Goal: Information Seeking & Learning: Learn about a topic

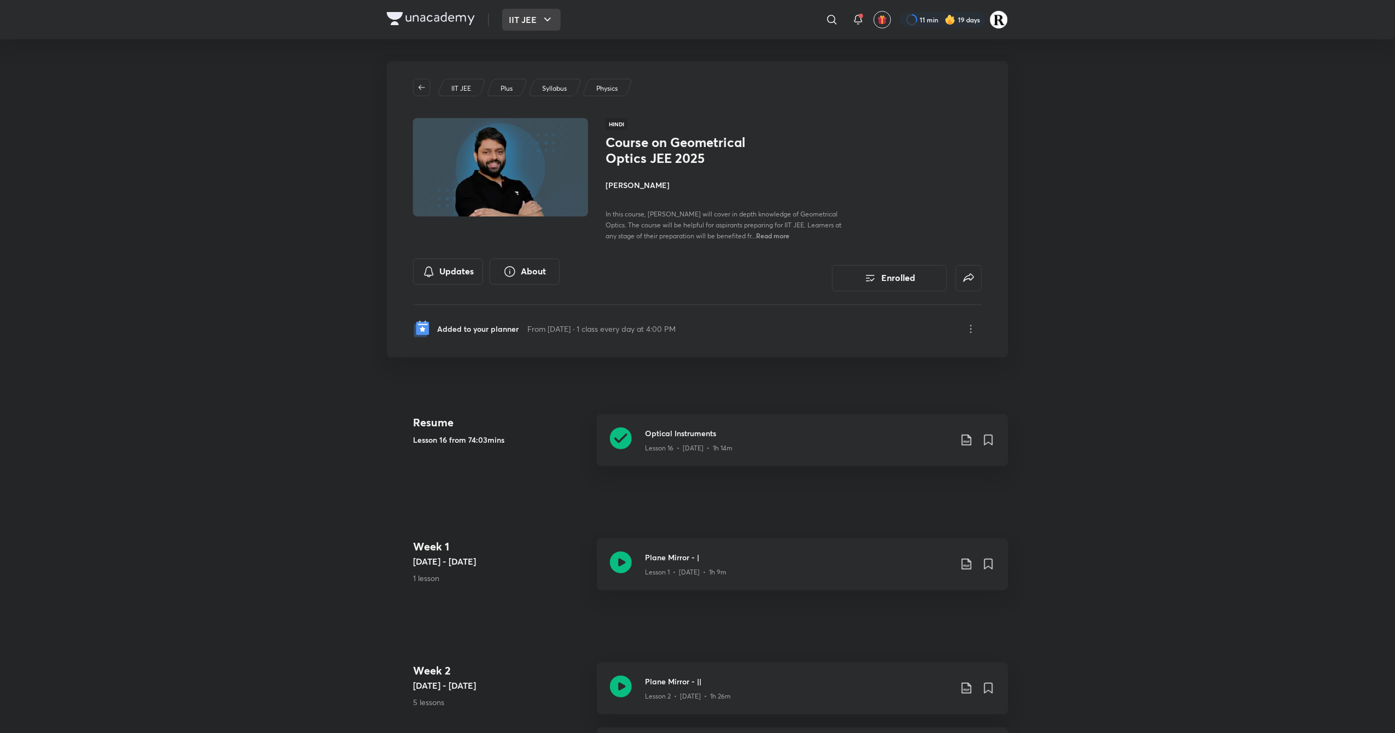
click at [545, 24] on icon "button" at bounding box center [547, 19] width 13 height 13
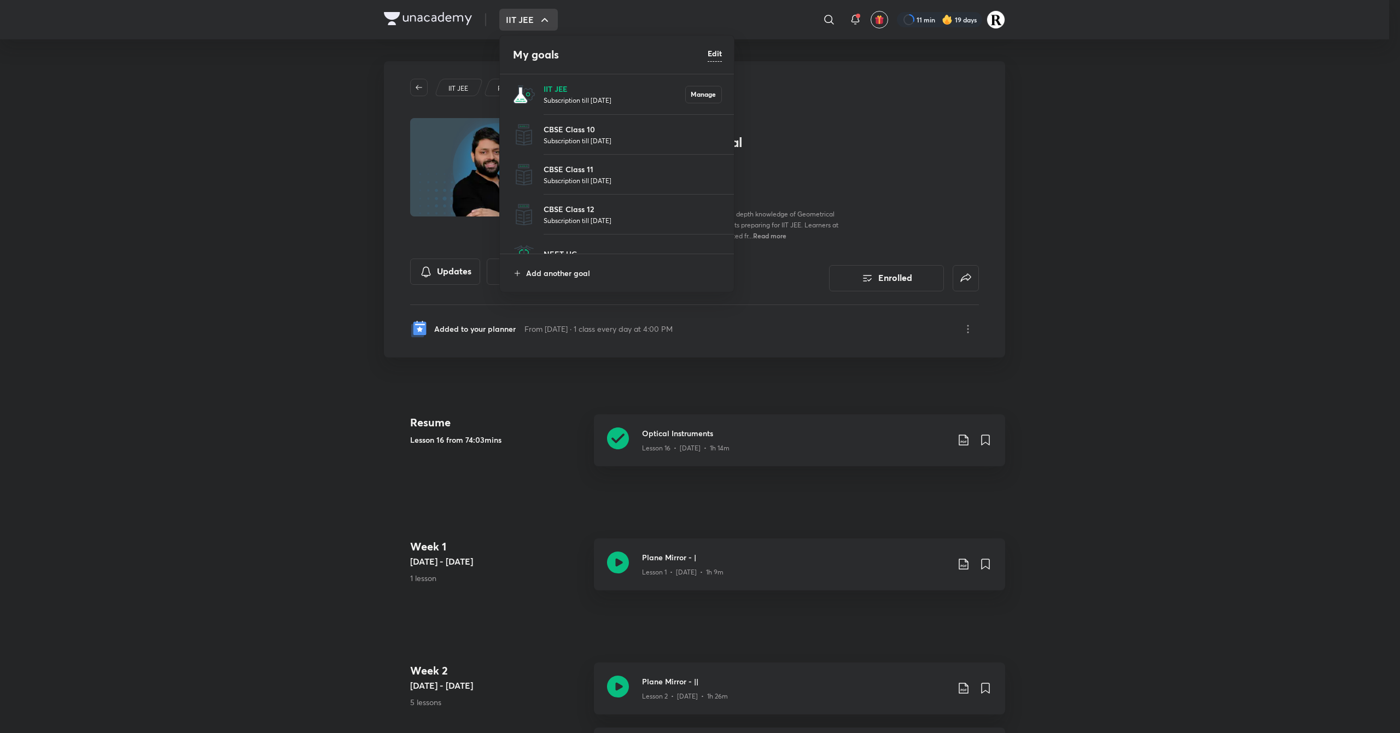
click at [594, 85] on p "IIT JEE" at bounding box center [615, 88] width 142 height 11
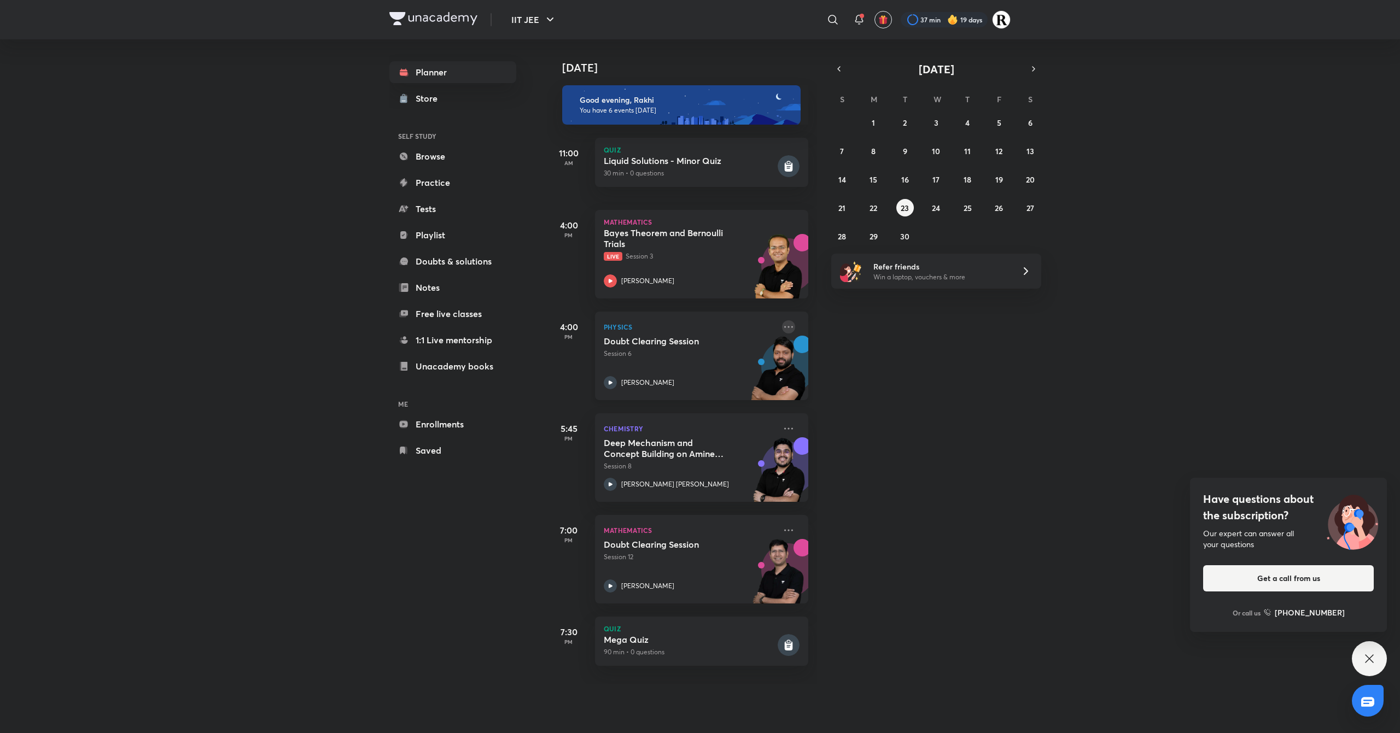
click at [782, 329] on icon at bounding box center [788, 326] width 13 height 13
click at [847, 427] on p "Go to course page" at bounding box center [861, 427] width 75 height 11
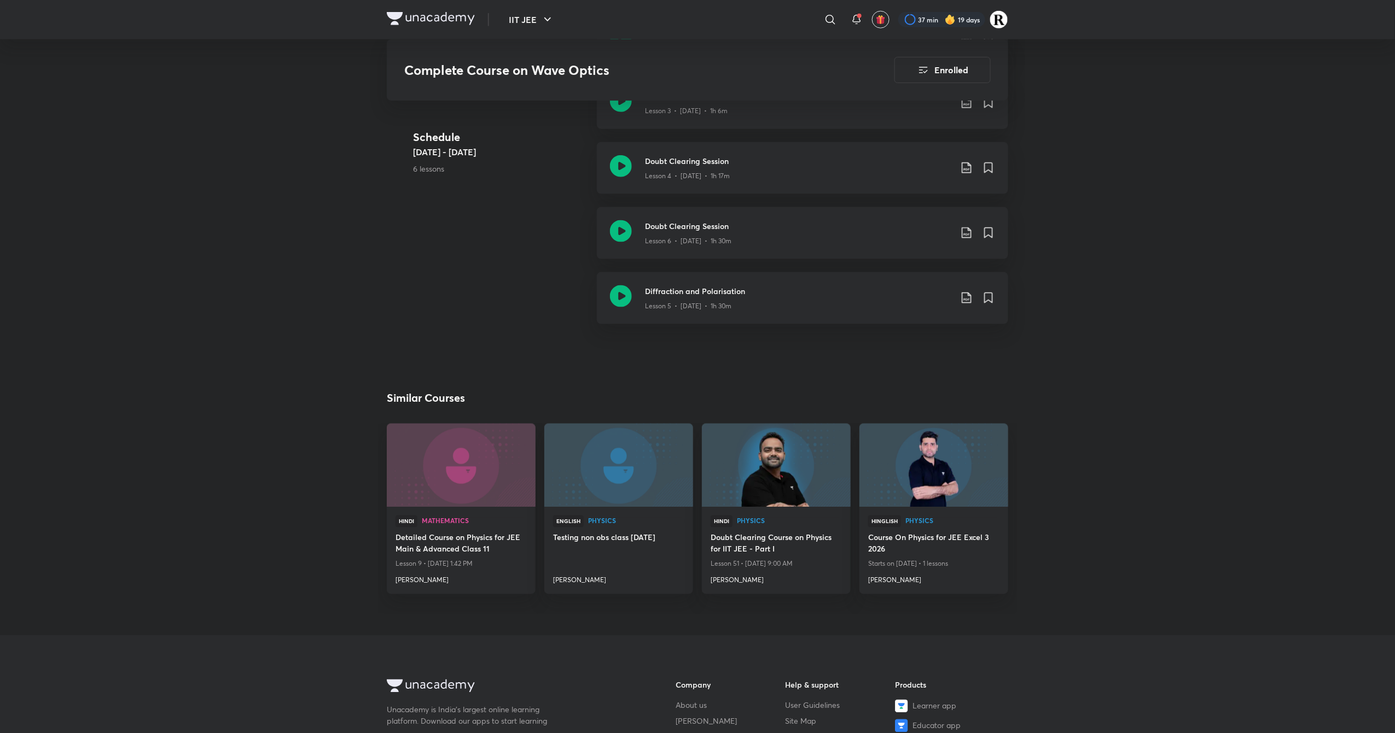
scroll to position [501, 0]
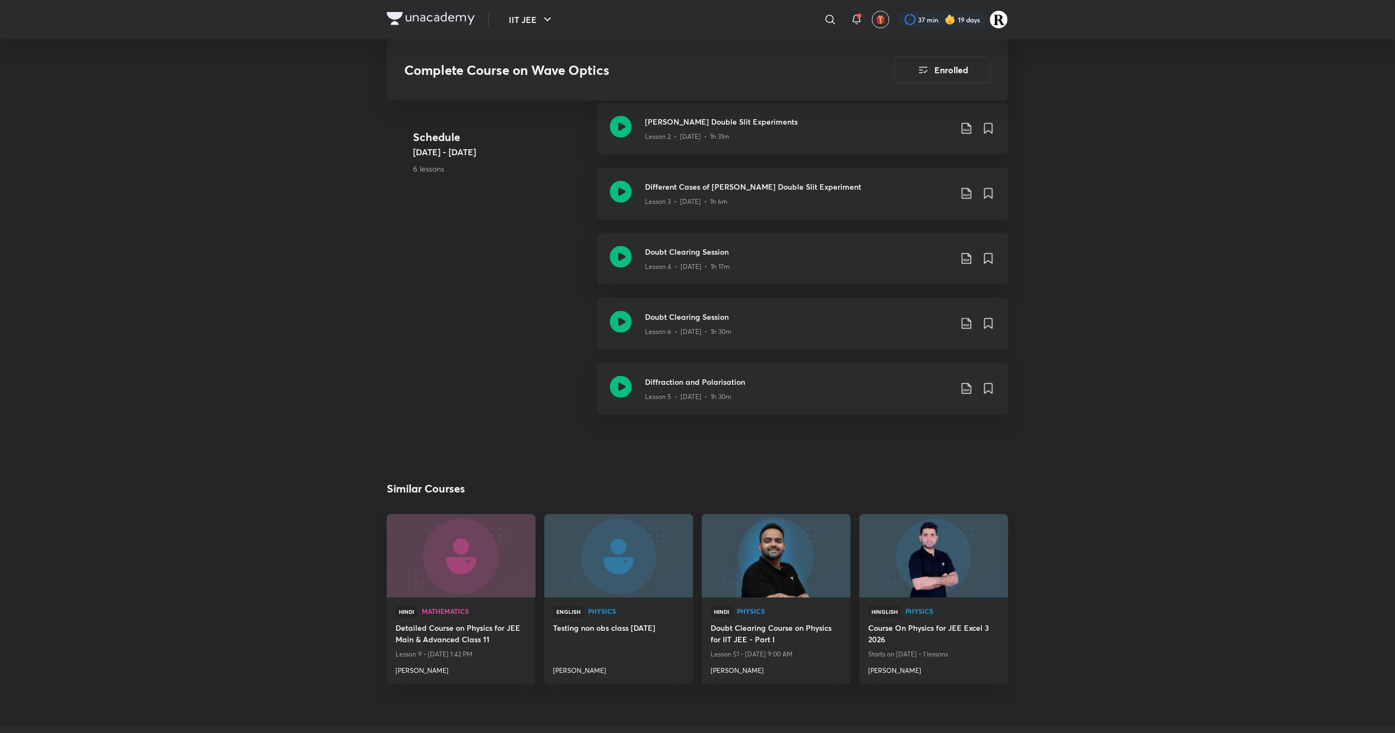
click at [620, 316] on icon at bounding box center [621, 322] width 22 height 22
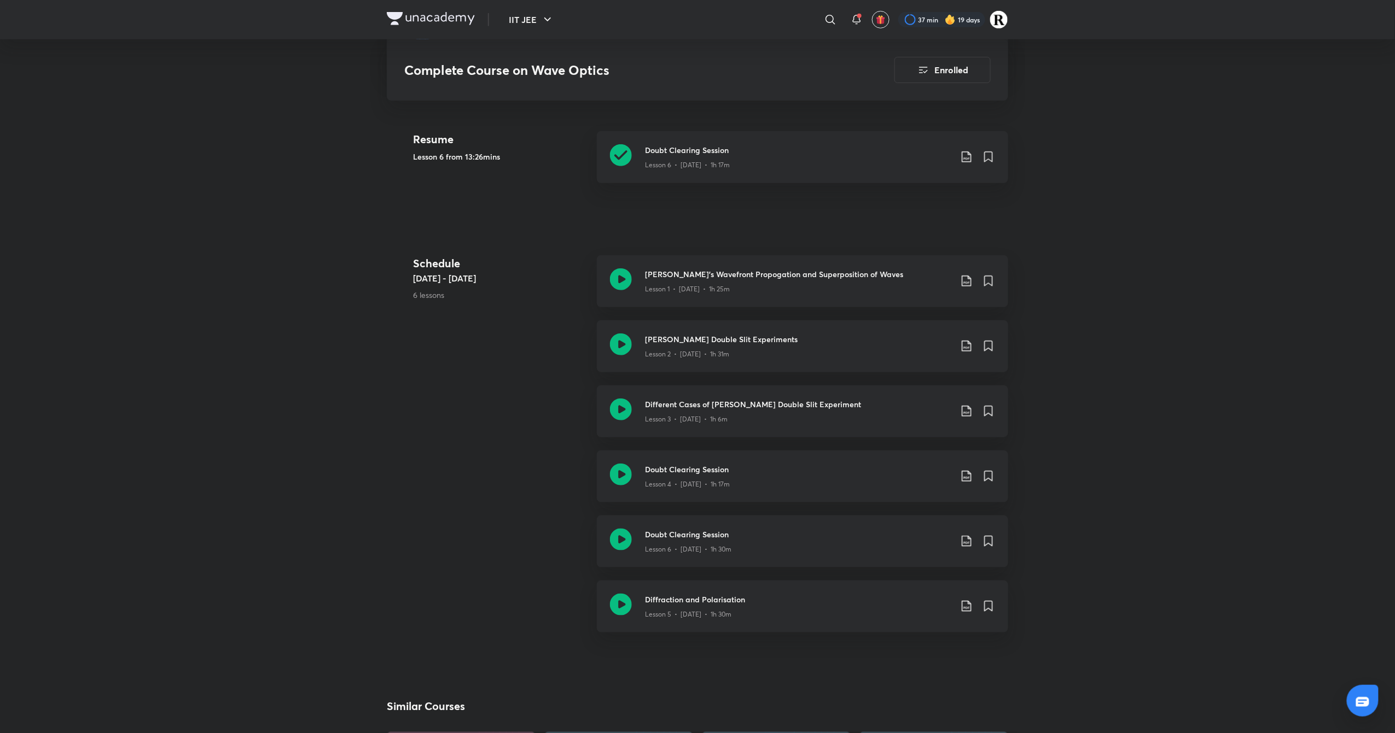
scroll to position [282, 0]
click at [625, 530] on icon at bounding box center [621, 541] width 22 height 22
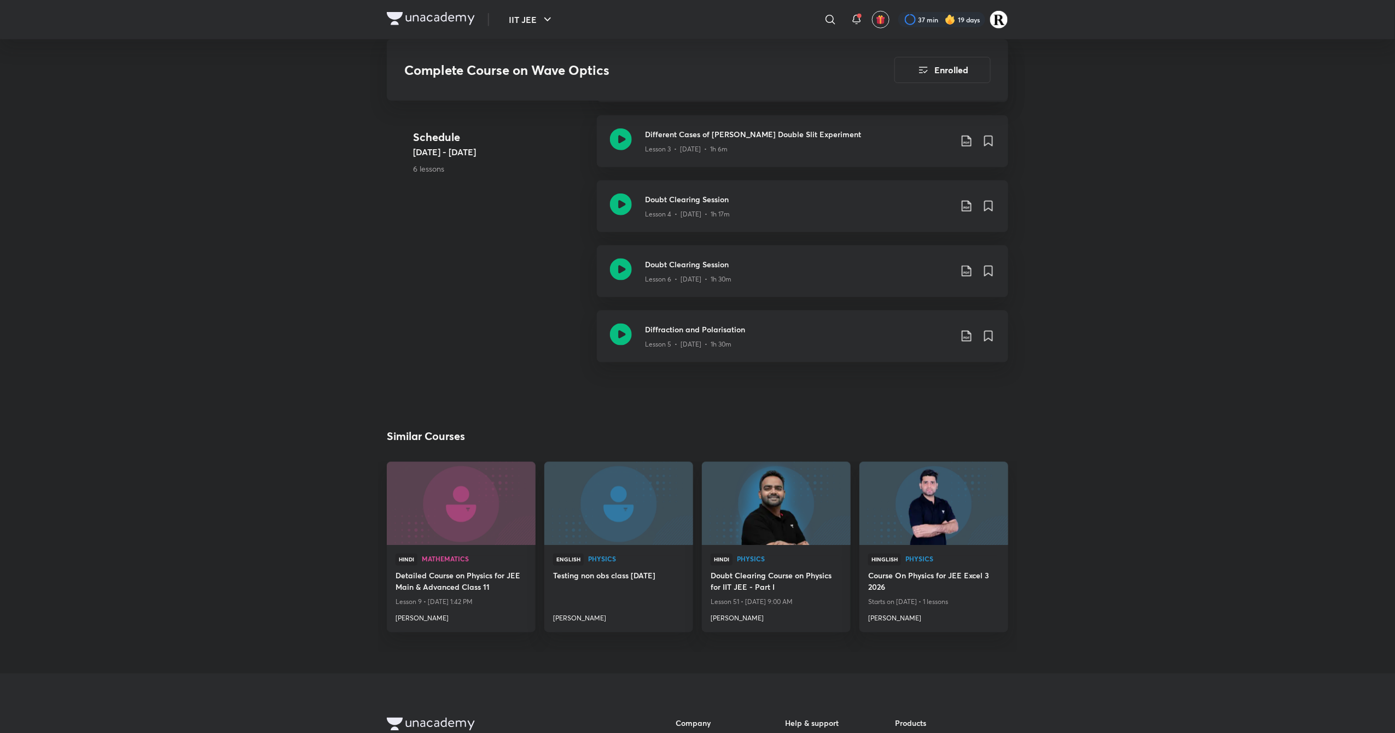
scroll to position [513, 0]
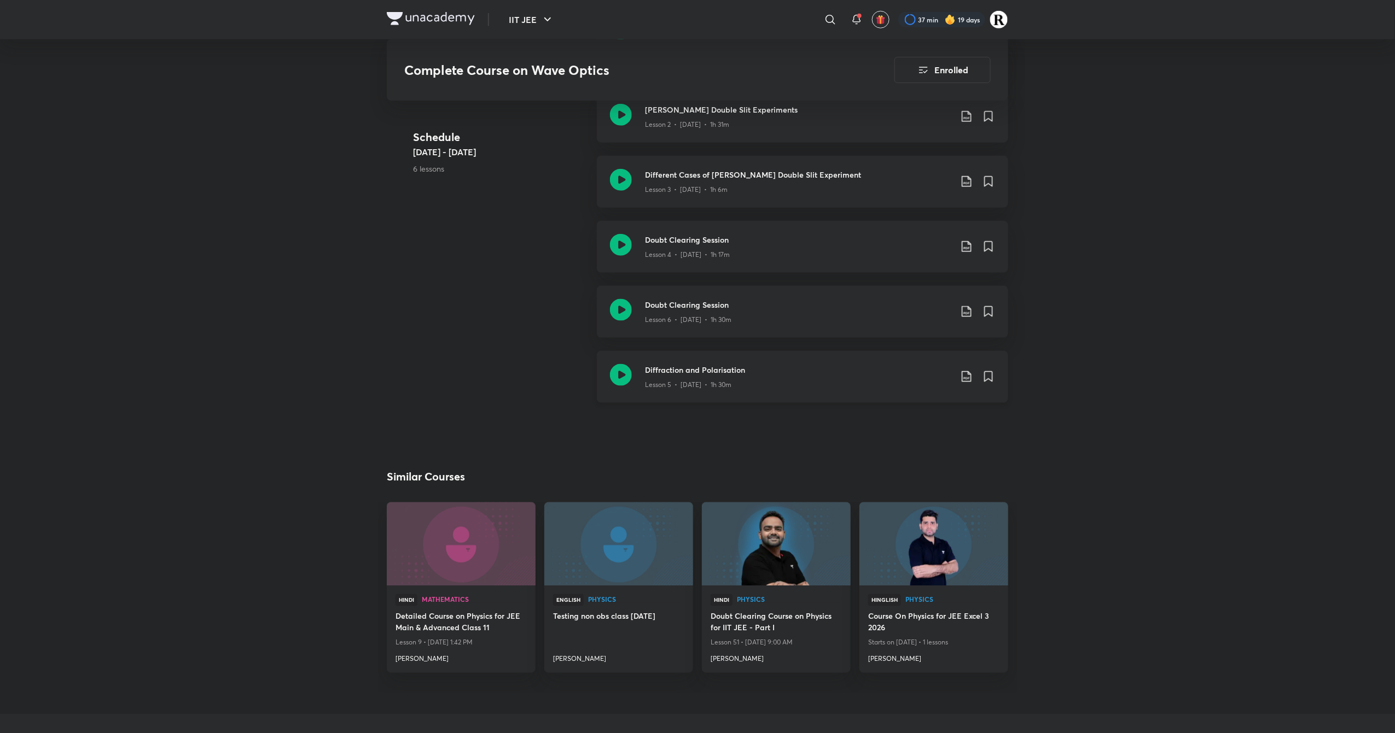
click at [619, 377] on icon at bounding box center [621, 375] width 22 height 22
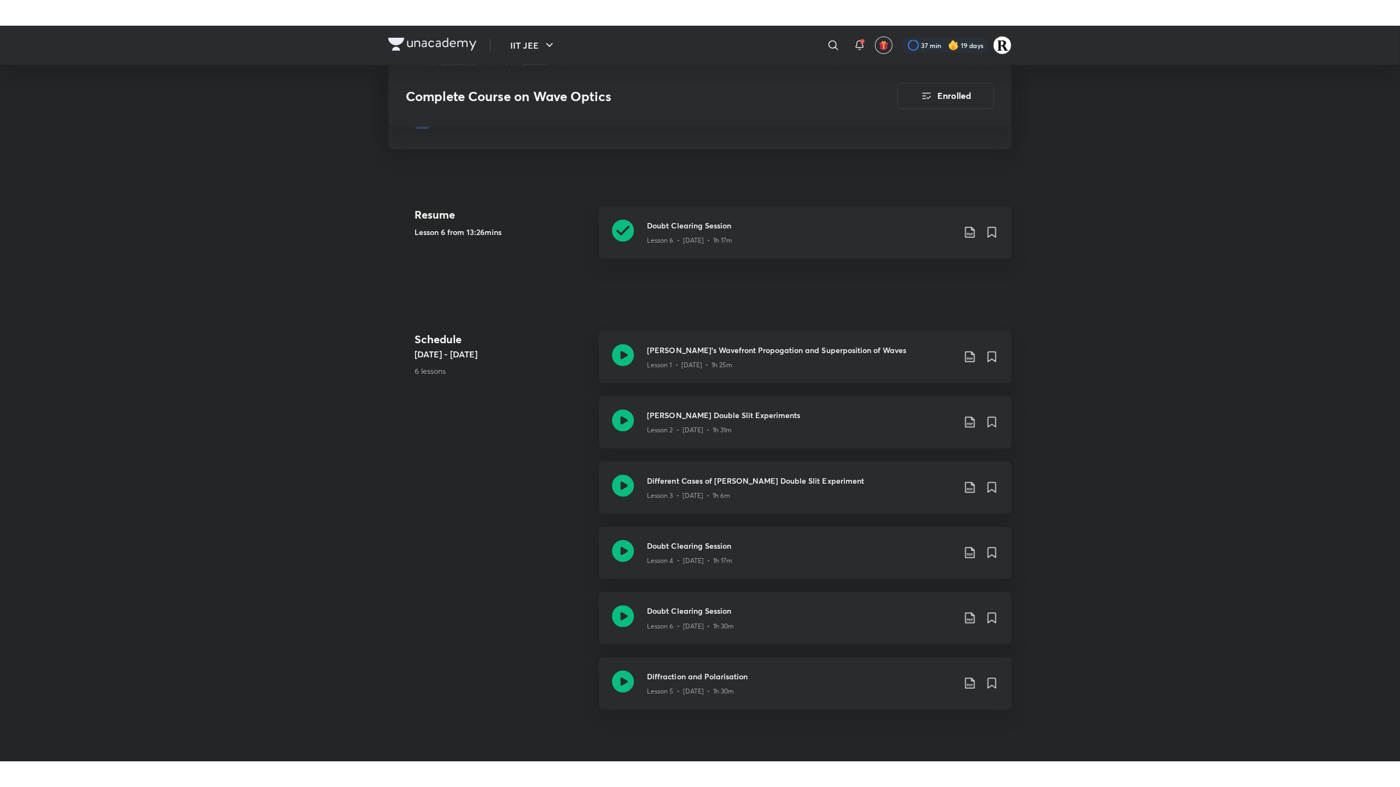
scroll to position [235, 0]
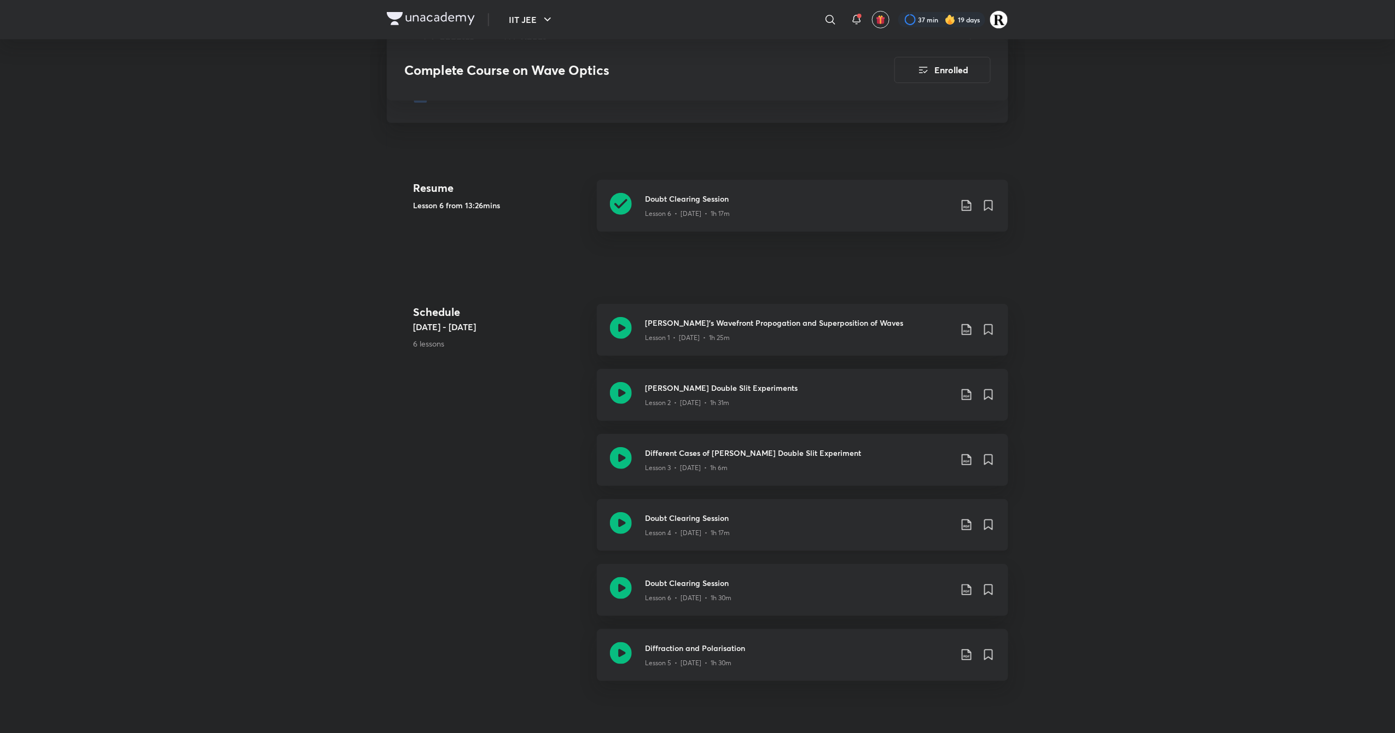
click at [623, 526] on icon at bounding box center [621, 523] width 22 height 22
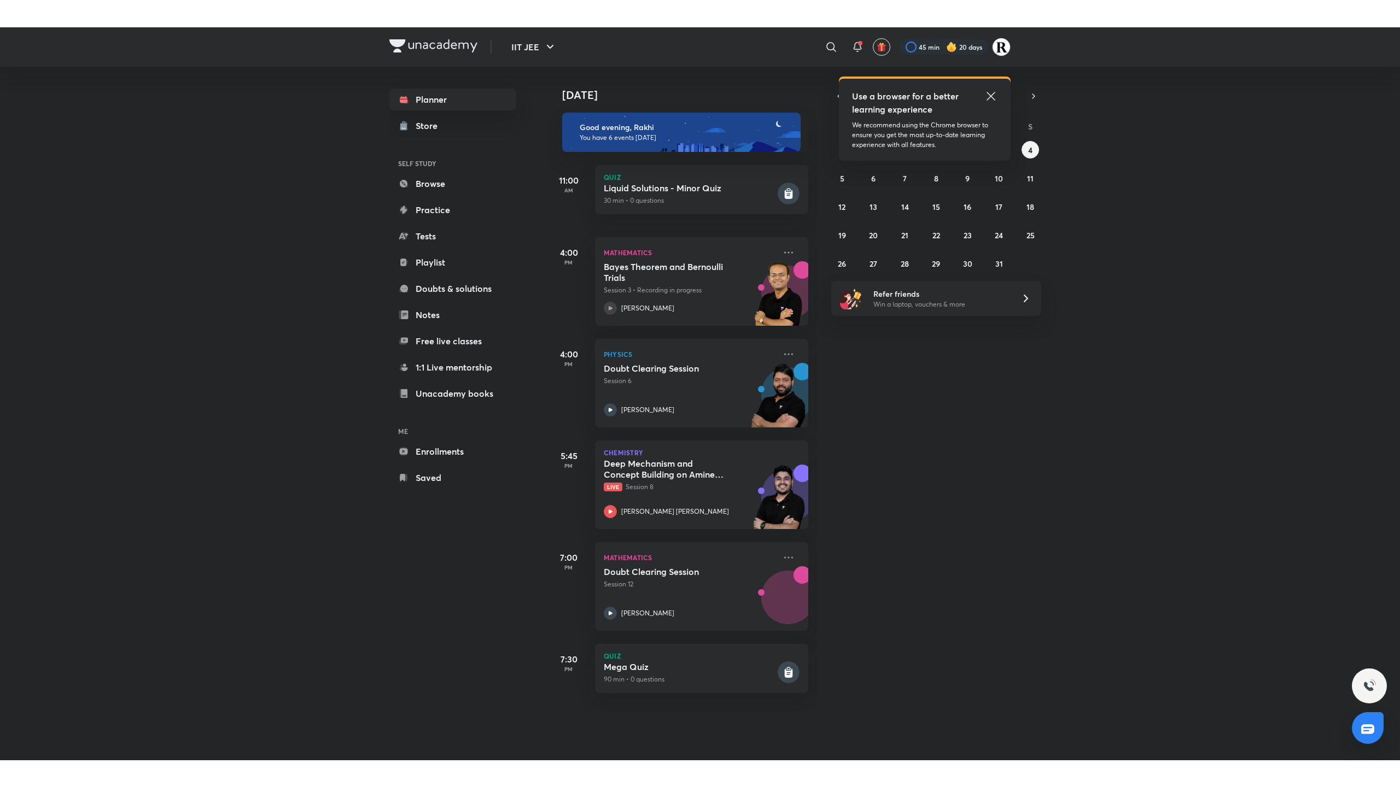
scroll to position [0, 11]
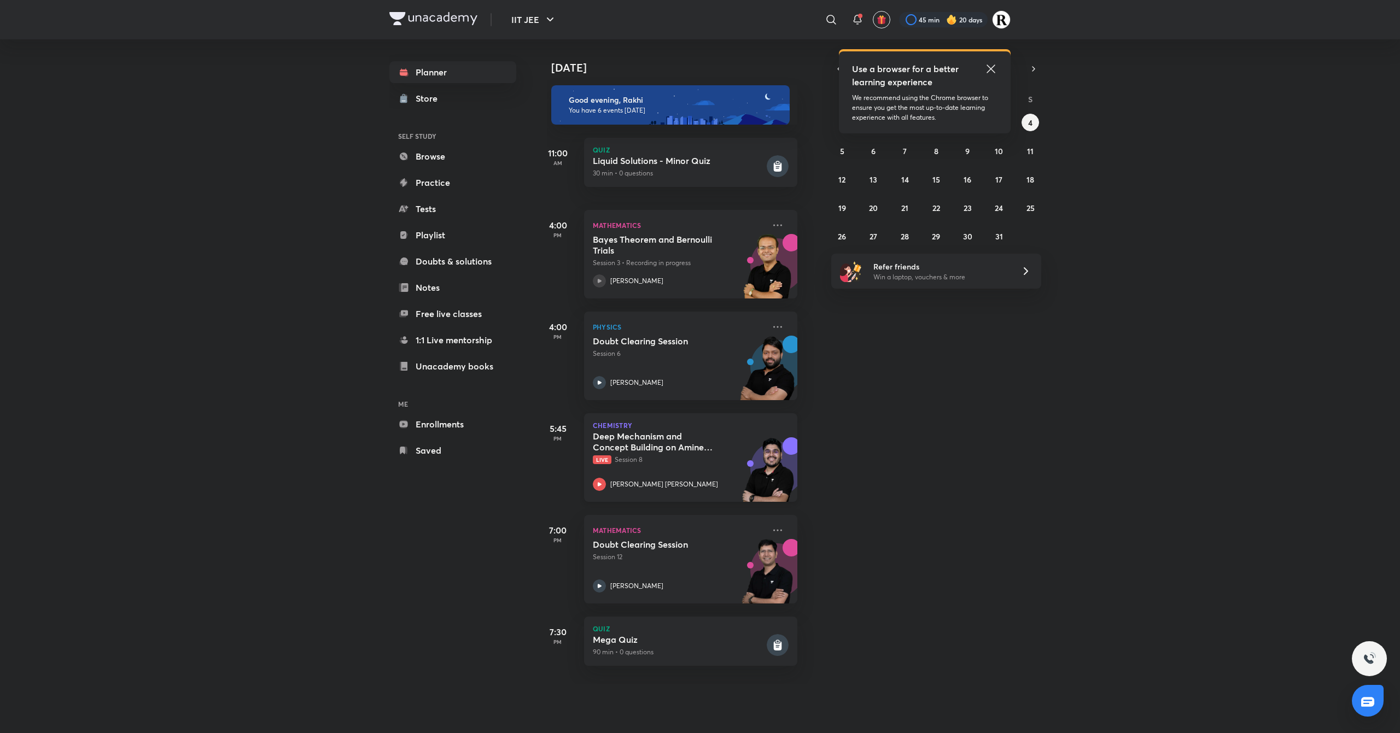
click at [602, 486] on icon at bounding box center [599, 484] width 13 height 13
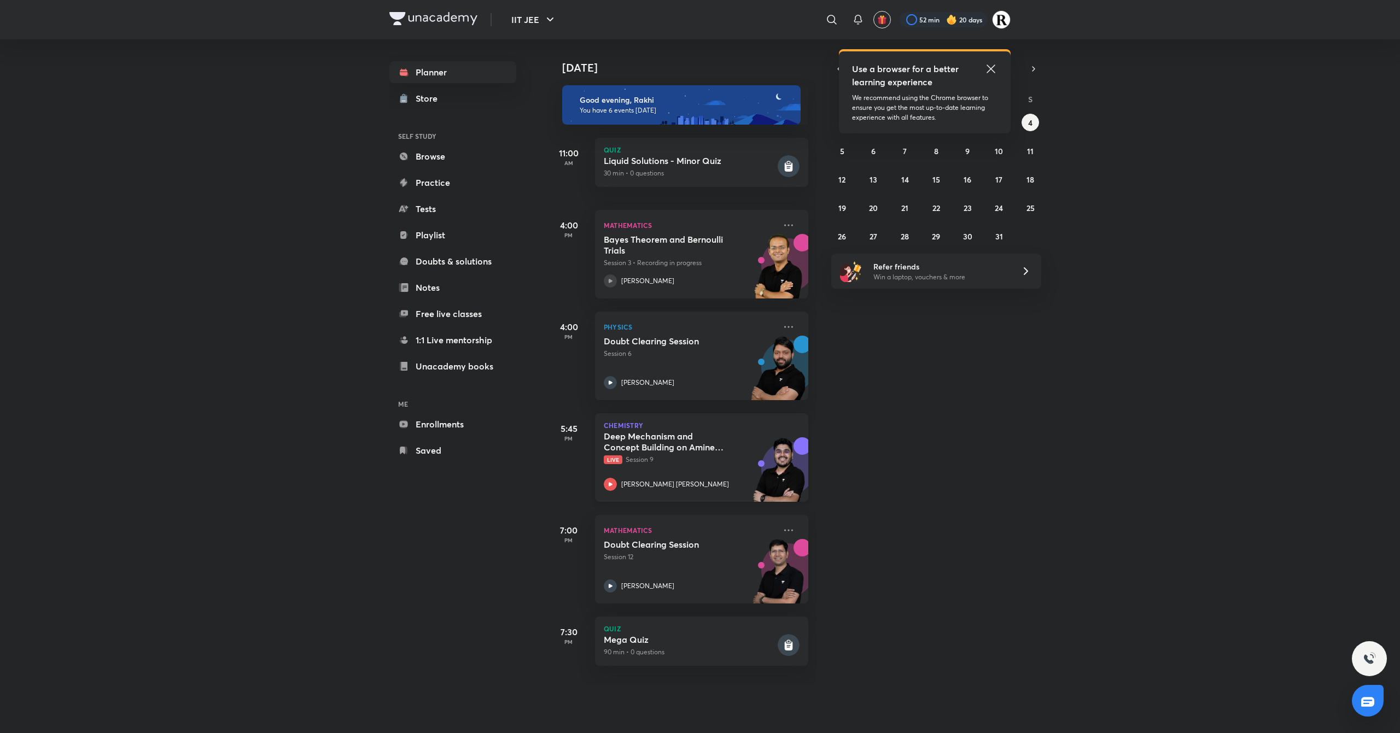
click at [606, 486] on icon at bounding box center [610, 484] width 13 height 13
